Goal: Information Seeking & Learning: Learn about a topic

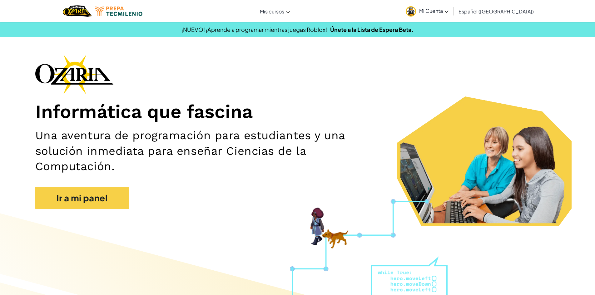
click at [101, 186] on div "Informática que fascina Una aventura de programación para estudiantes y una sol…" at bounding box center [297, 134] width 524 height 161
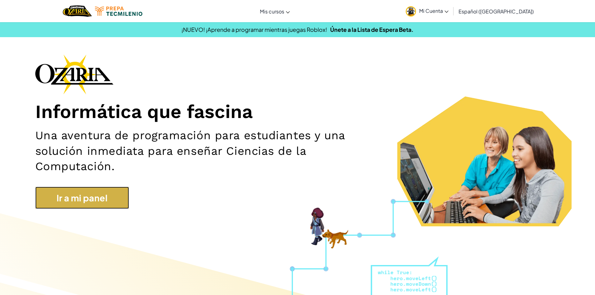
click at [102, 196] on link "Ir a mi panel" at bounding box center [82, 198] width 94 height 22
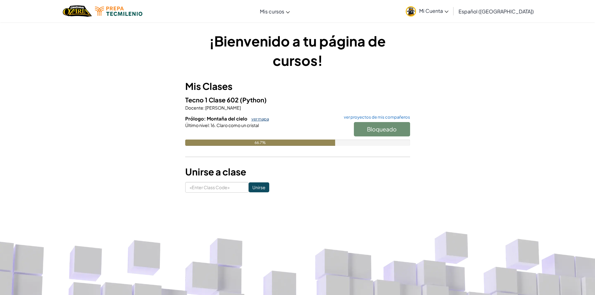
click at [263, 118] on link "ver mapa" at bounding box center [258, 118] width 21 height 5
